Goal: Use online tool/utility: Utilize a website feature to perform a specific function

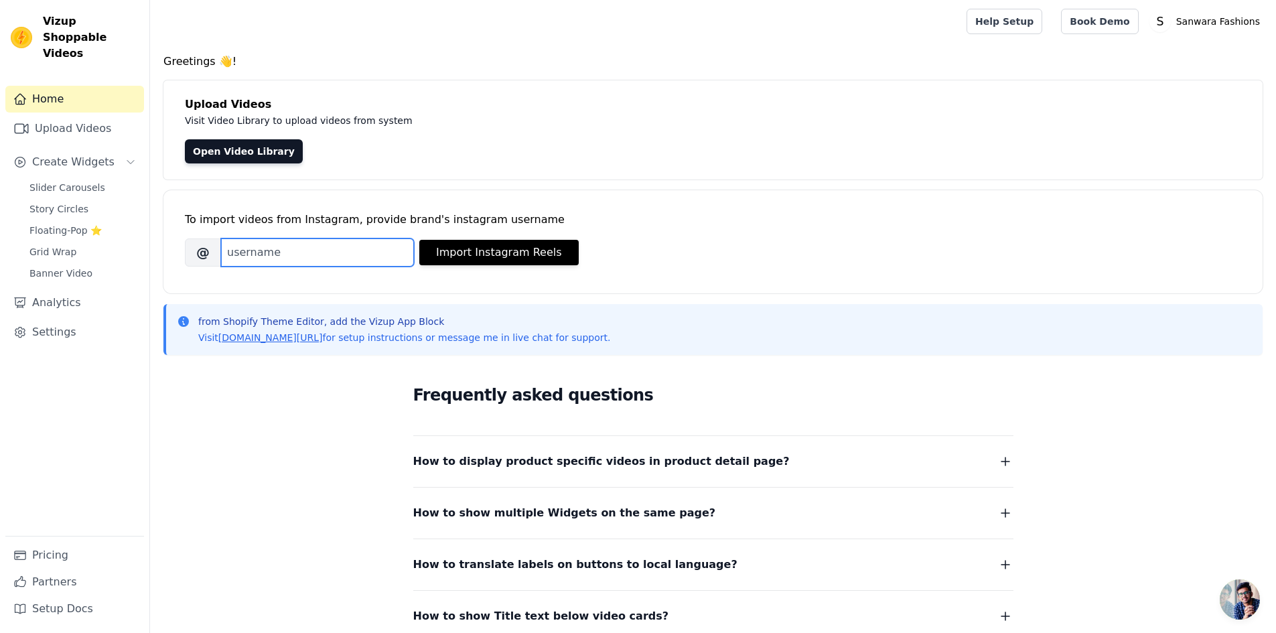
click at [340, 255] on input "Brand's Instagram Username" at bounding box center [317, 252] width 193 height 28
click at [347, 251] on input "Brand's Instagram Username" at bounding box center [317, 252] width 193 height 28
click at [333, 253] on input "Brand's Instagram Username" at bounding box center [317, 252] width 193 height 28
paste input "sanwaraindia"
type input "sanwaraindia"
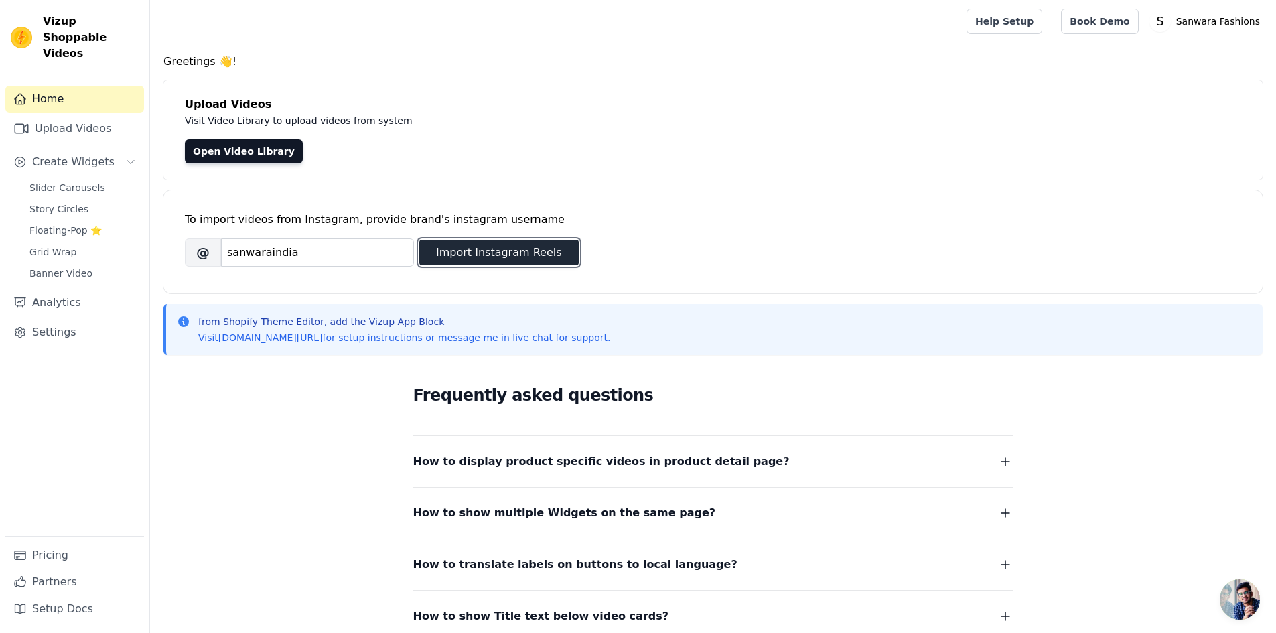
click at [507, 251] on button "Import Instagram Reels" at bounding box center [498, 252] width 159 height 25
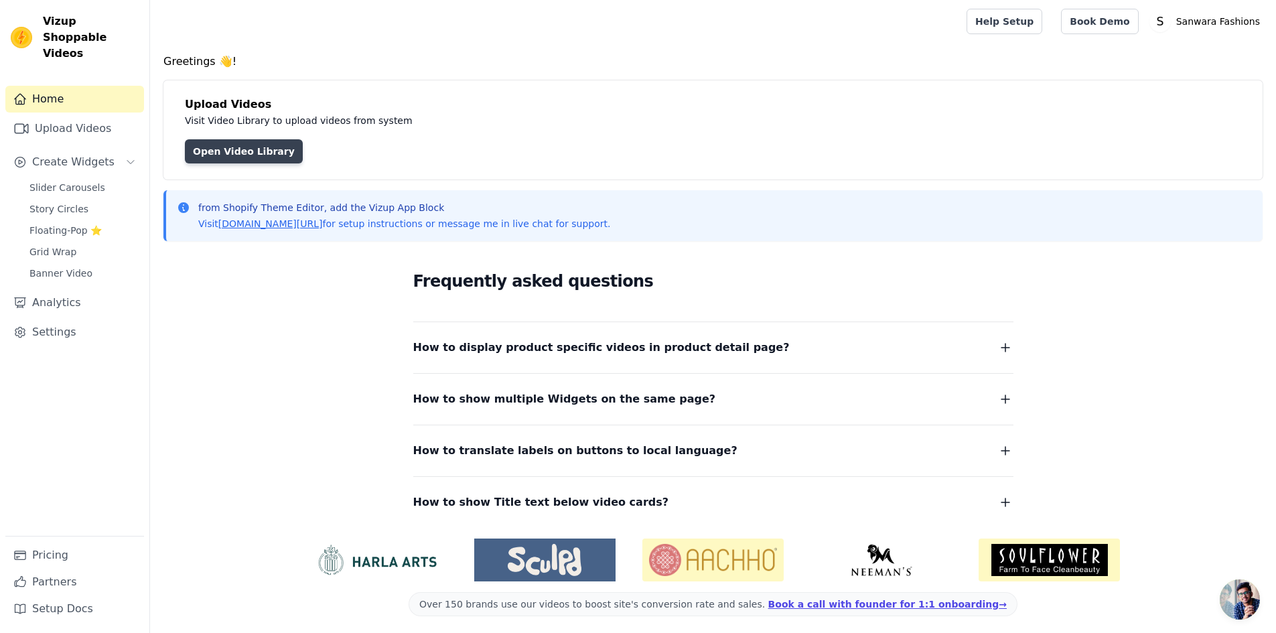
click at [246, 152] on link "Open Video Library" at bounding box center [244, 151] width 118 height 24
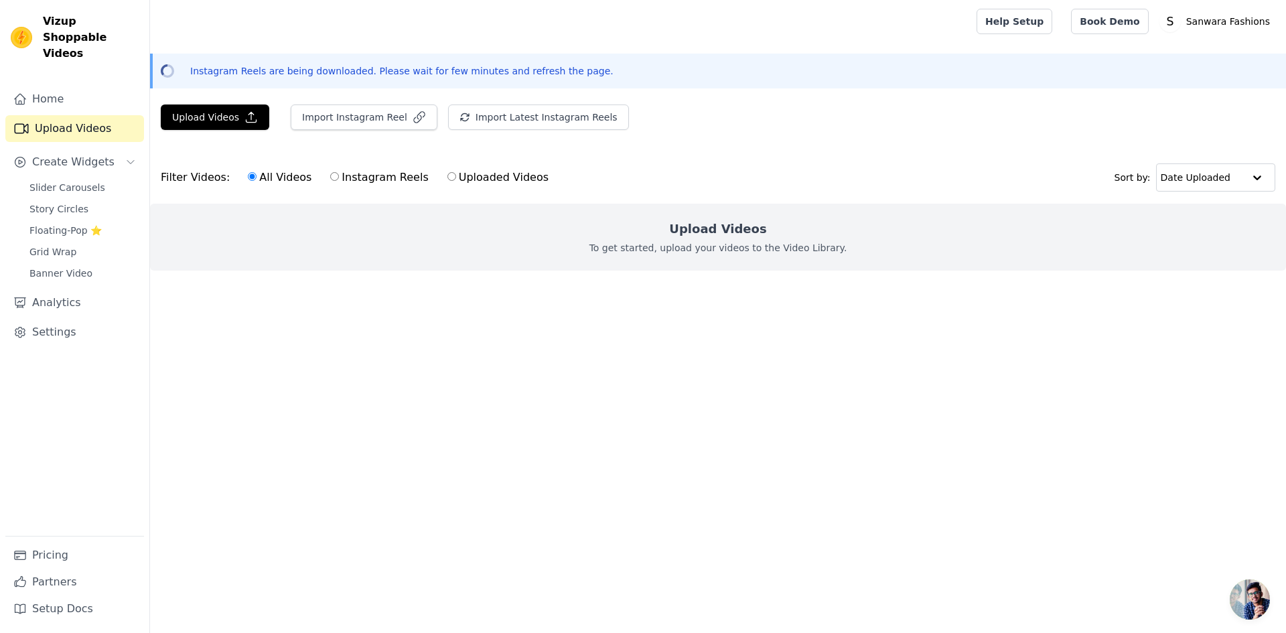
click at [330, 178] on input "Instagram Reels" at bounding box center [334, 176] width 9 height 9
radio input "true"
click at [447, 172] on label "Uploaded Videos" at bounding box center [498, 177] width 102 height 17
click at [447, 172] on input "Uploaded Videos" at bounding box center [451, 176] width 9 height 9
radio input "true"
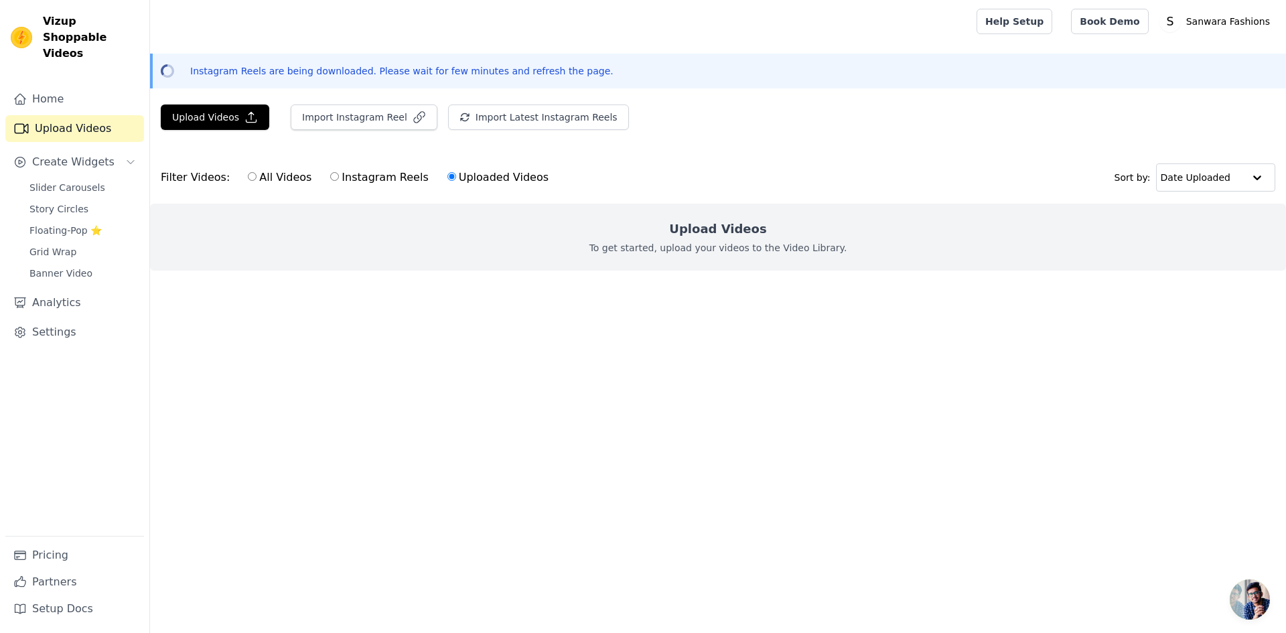
click at [248, 180] on input "All Videos" at bounding box center [252, 176] width 9 height 9
radio input "true"
click at [331, 176] on label "Instagram Reels" at bounding box center [379, 177] width 99 height 17
click at [331, 176] on input "Instagram Reels" at bounding box center [334, 176] width 9 height 9
radio input "true"
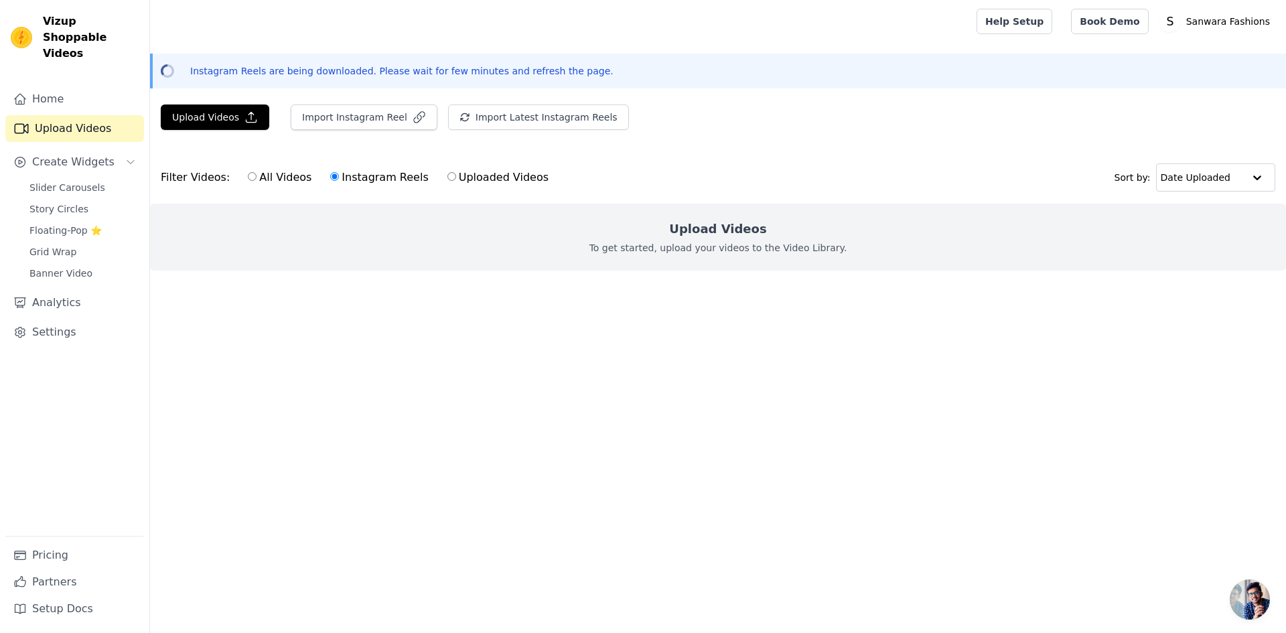
click at [448, 182] on label "Uploaded Videos" at bounding box center [498, 177] width 102 height 17
click at [448, 181] on input "Uploaded Videos" at bounding box center [451, 176] width 9 height 9
radio input "true"
click at [660, 189] on div "Filter Videos: All Videos Instagram Reels Uploaded Videos Sort by: Date Uploaded" at bounding box center [718, 177] width 1136 height 52
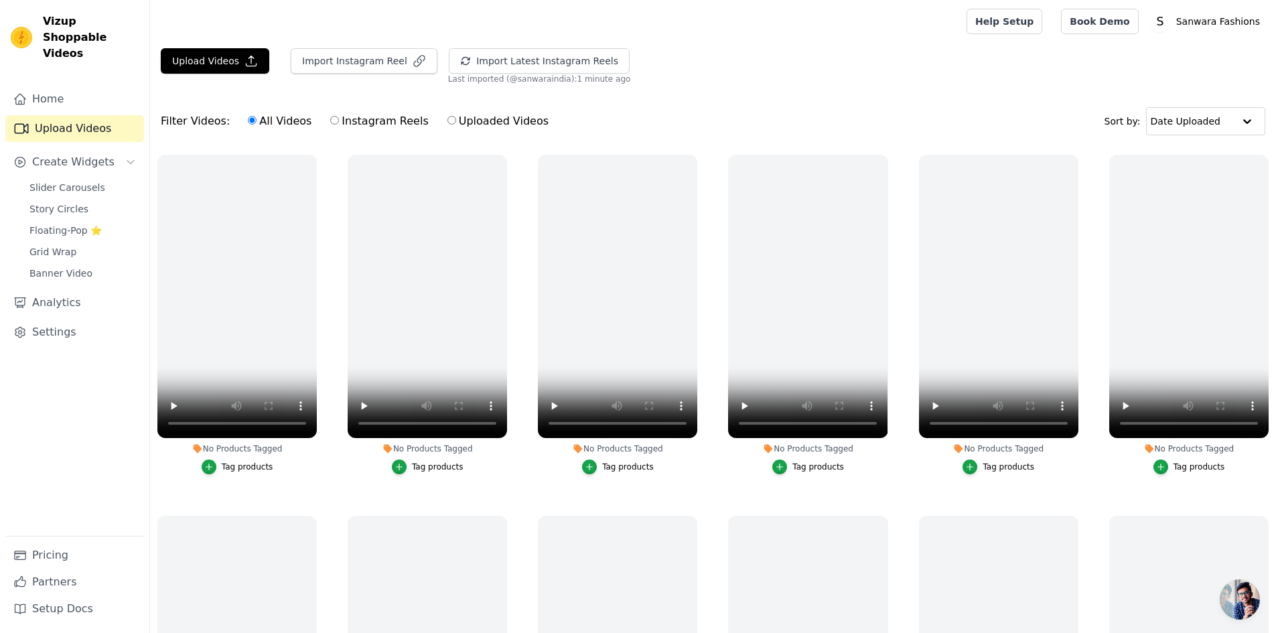
click at [486, 121] on label "Uploaded Videos" at bounding box center [498, 121] width 102 height 17
click at [456, 121] on input "Uploaded Videos" at bounding box center [451, 120] width 9 height 9
radio input "true"
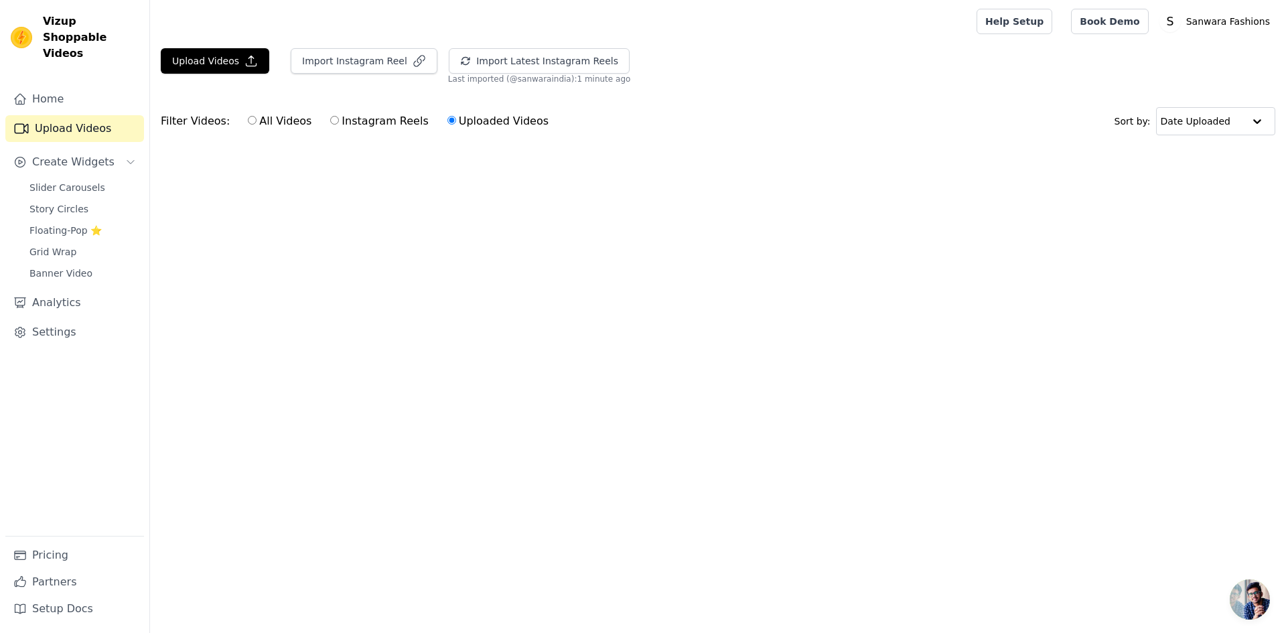
click at [270, 121] on label "All Videos" at bounding box center [279, 121] width 65 height 17
click at [257, 121] on input "All Videos" at bounding box center [252, 120] width 9 height 9
radio input "true"
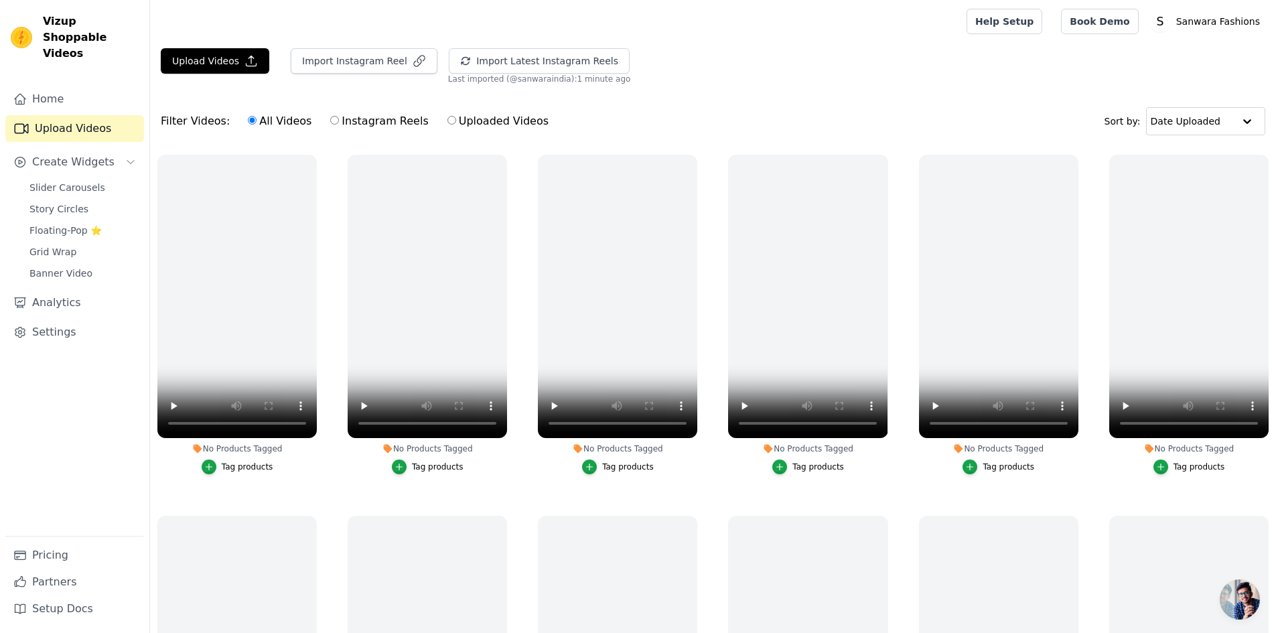
click at [334, 121] on label "Instagram Reels" at bounding box center [379, 121] width 99 height 17
click at [334, 121] on input "Instagram Reels" at bounding box center [334, 120] width 9 height 9
radio input "true"
click at [447, 122] on input "Uploaded Videos" at bounding box center [451, 120] width 9 height 9
radio input "true"
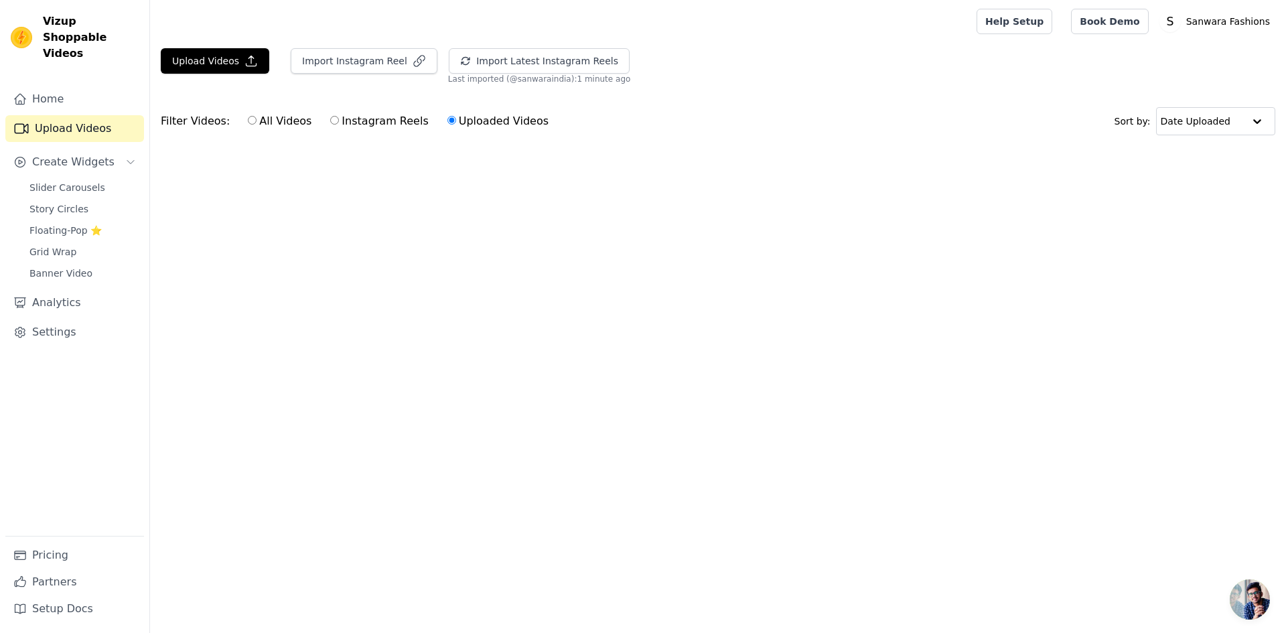
click at [363, 122] on label "Instagram Reels" at bounding box center [379, 121] width 99 height 17
click at [339, 122] on input "Instagram Reels" at bounding box center [334, 120] width 9 height 9
radio input "true"
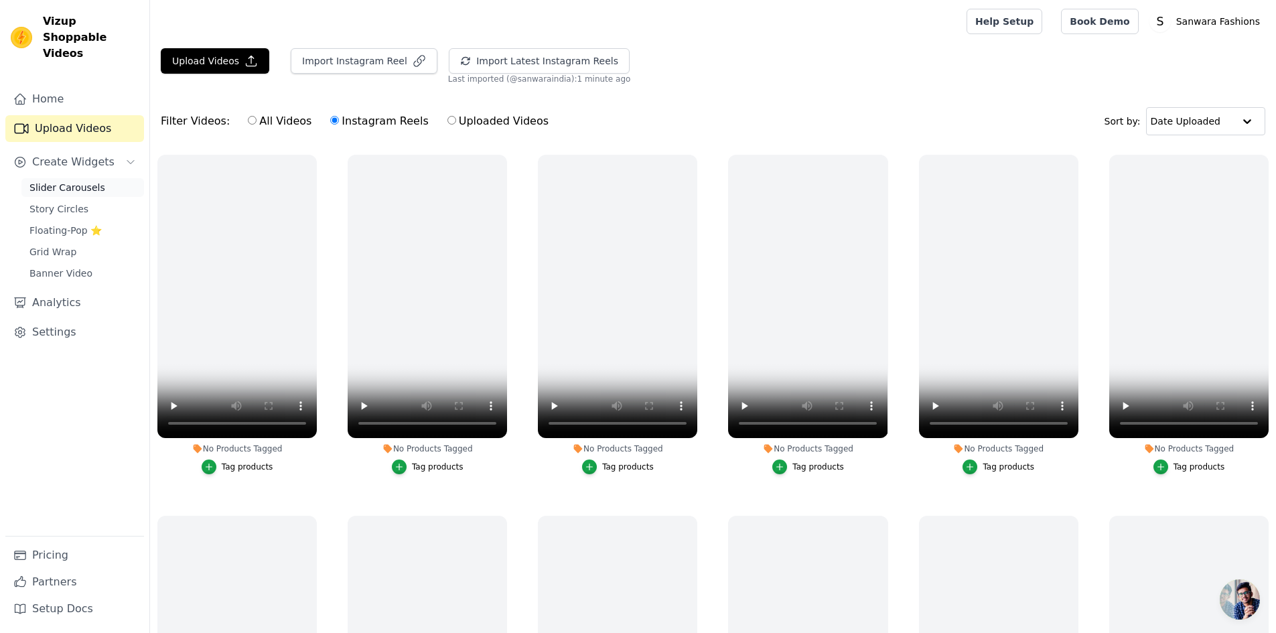
click at [94, 181] on span "Slider Carousels" at bounding box center [67, 187] width 76 height 13
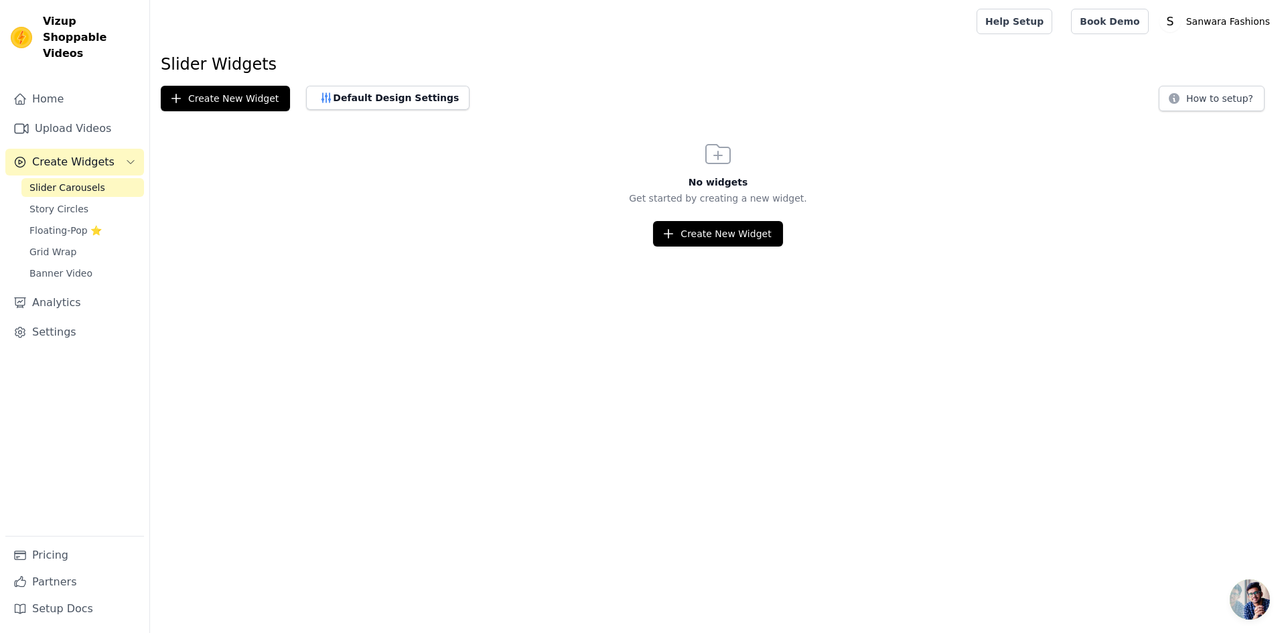
click at [99, 154] on span "Create Widgets" at bounding box center [73, 162] width 82 height 16
drag, startPoint x: 44, startPoint y: 21, endPoint x: 71, endPoint y: 21, distance: 26.8
click at [71, 21] on span "Vizup Shoppable Videos" at bounding box center [91, 37] width 96 height 48
copy span "Vizup"
